Goal: Task Accomplishment & Management: Use online tool/utility

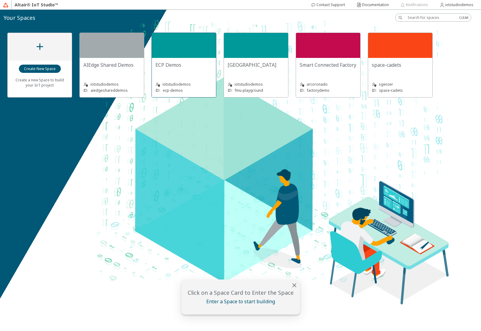
click at [172, 61] on div "ECP Demos iotstudiodemos ID: ecp-demos" at bounding box center [184, 77] width 64 height 39
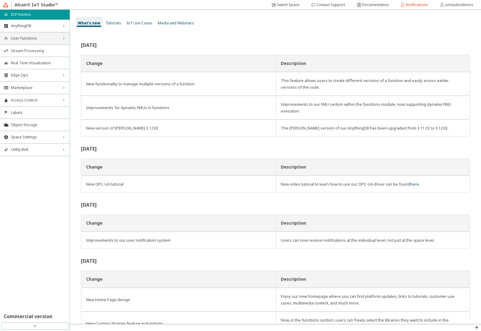
click at [31, 40] on span "User Functions" at bounding box center [35, 38] width 48 height 5
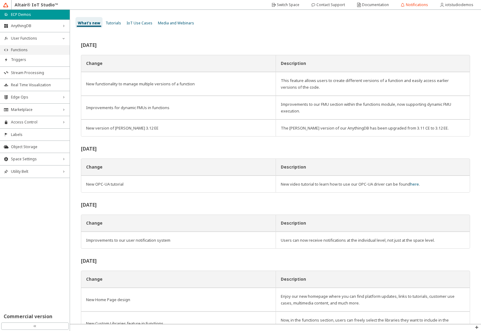
click at [33, 49] on span "Functions" at bounding box center [38, 50] width 55 height 5
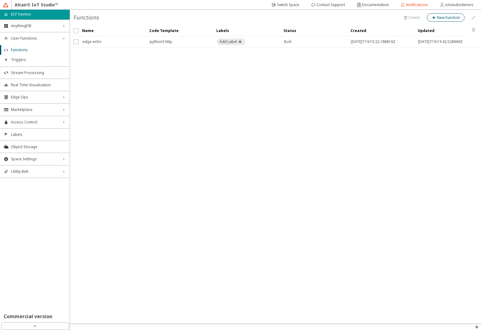
click at [0, 0] on slot "New Function" at bounding box center [0, 0] width 0 height 0
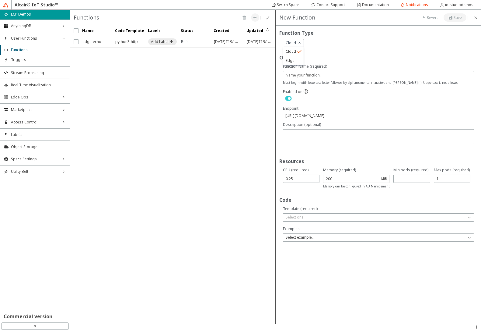
click at [298, 42] on iron-icon at bounding box center [300, 43] width 6 height 6
click at [323, 40] on div "2 results available. Use Up and Down to choose options, press Enter to select t…" at bounding box center [379, 43] width 192 height 8
